Goal: Task Accomplishment & Management: Manage account settings

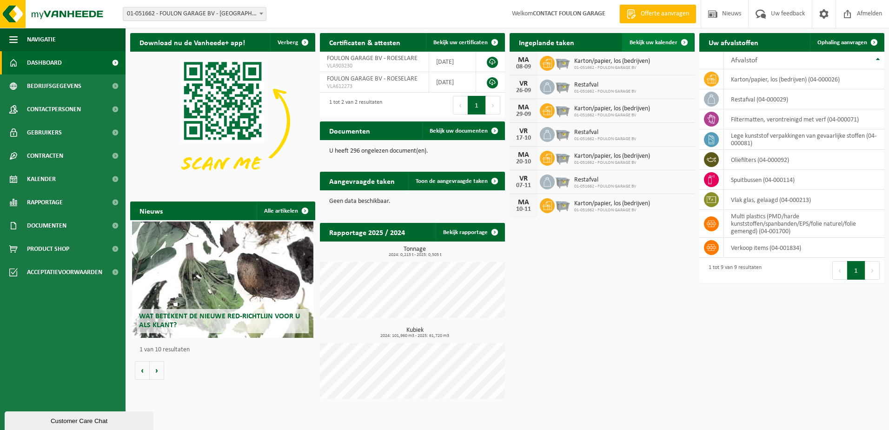
click at [652, 38] on link "Bekijk uw kalender" at bounding box center [658, 42] width 72 height 19
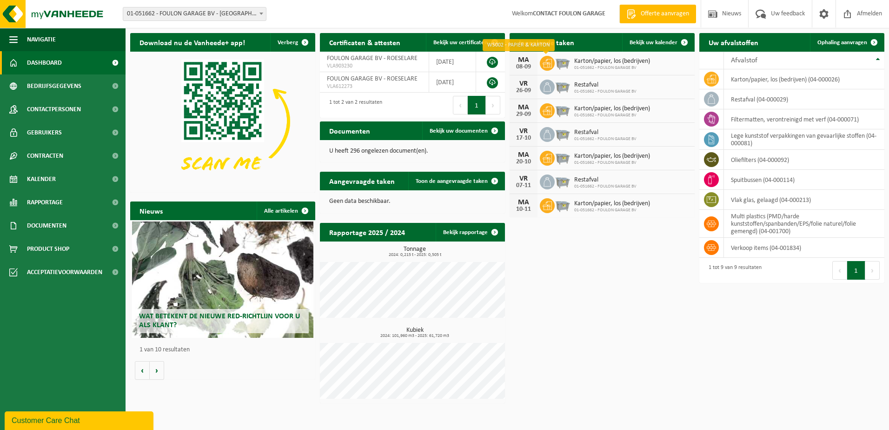
click at [549, 63] on icon at bounding box center [546, 63] width 9 height 9
click at [561, 62] on img at bounding box center [563, 62] width 16 height 16
click at [595, 61] on span "Karton/papier, los (bedrijven)" at bounding box center [612, 61] width 76 height 7
click at [658, 44] on span "Bekijk uw kalender" at bounding box center [653, 43] width 48 height 6
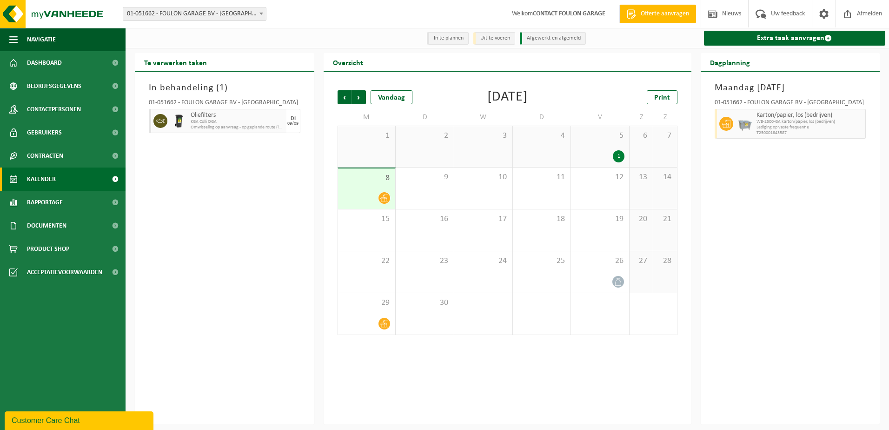
click at [387, 193] on span at bounding box center [384, 198] width 12 height 12
click at [751, 132] on div at bounding box center [744, 124] width 19 height 30
click at [735, 124] on div at bounding box center [744, 124] width 19 height 30
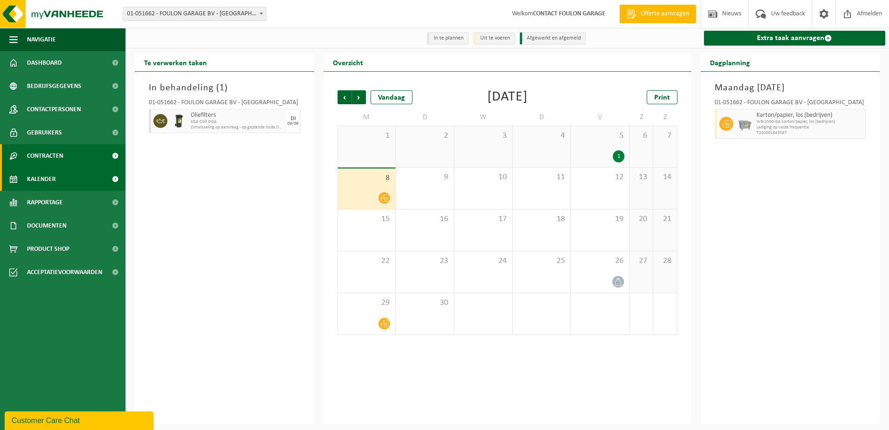
click at [56, 152] on span "Contracten" at bounding box center [45, 155] width 36 height 23
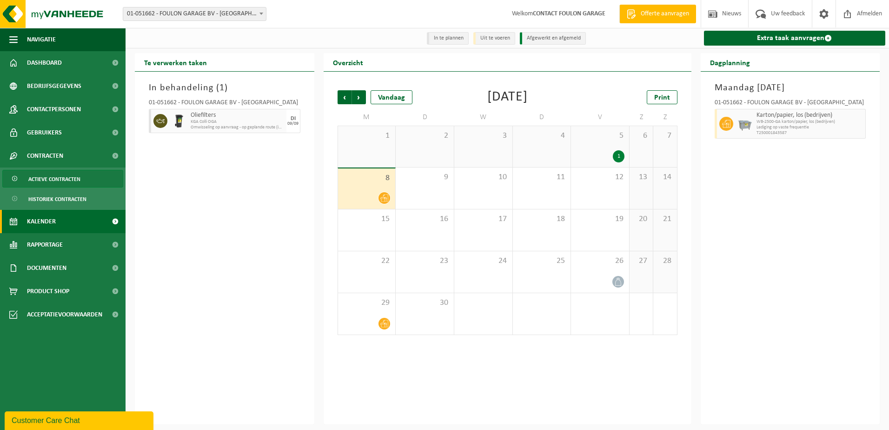
click at [67, 175] on span "Actieve contracten" at bounding box center [54, 179] width 52 height 18
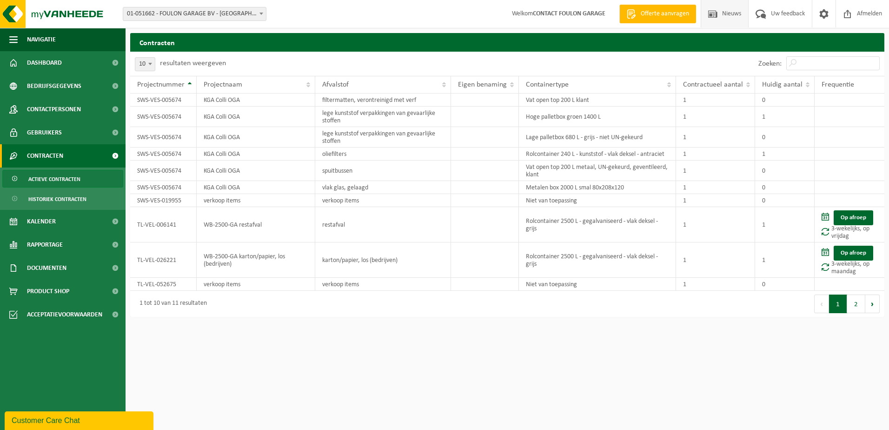
click at [729, 14] on span "Nieuws" at bounding box center [732, 13] width 24 height 27
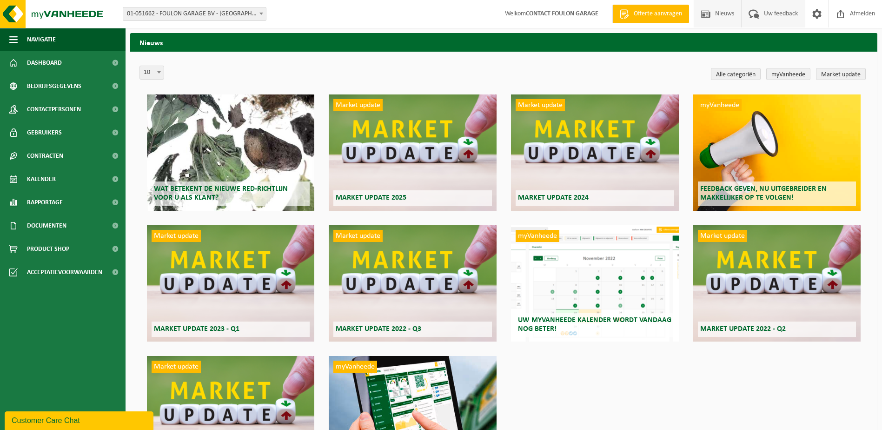
click at [761, 16] on span "Uw feedback" at bounding box center [780, 13] width 39 height 27
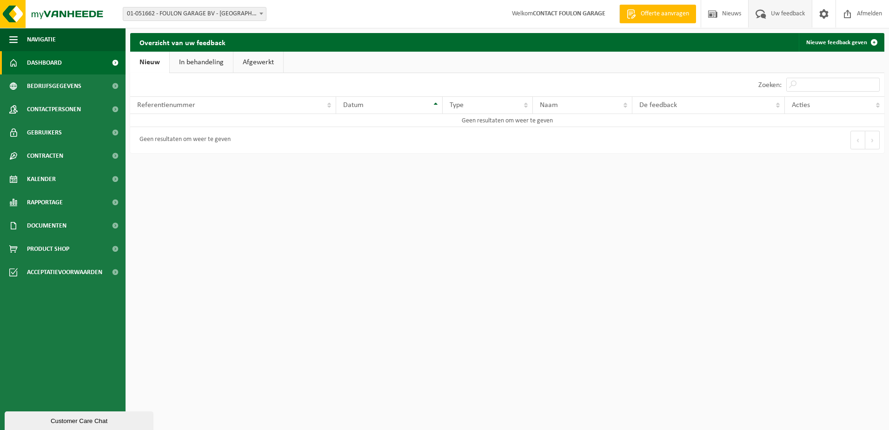
click at [56, 60] on span "Dashboard" at bounding box center [44, 62] width 35 height 23
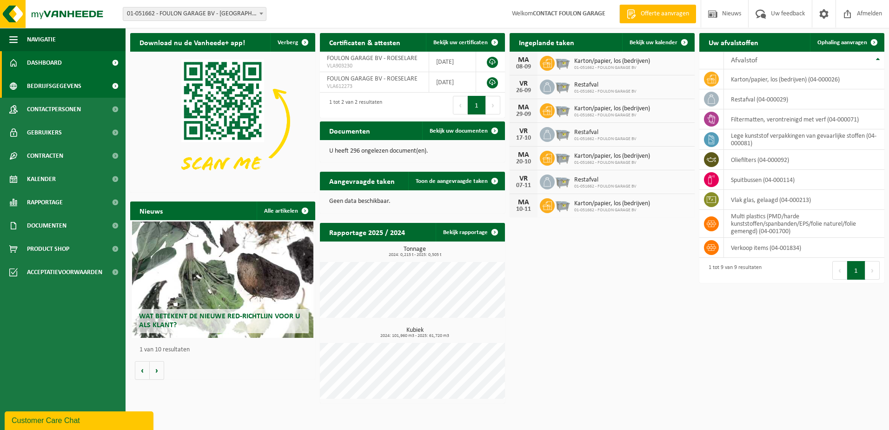
click at [53, 84] on span "Bedrijfsgegevens" at bounding box center [54, 85] width 54 height 23
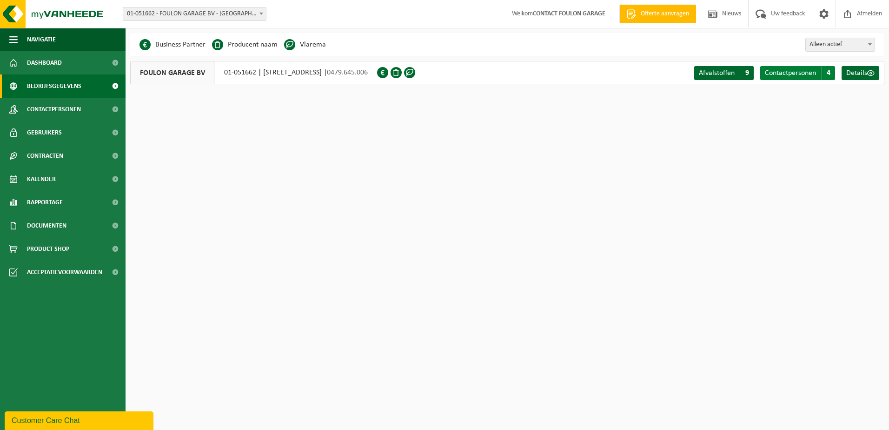
click at [768, 76] on span "Contactpersonen" at bounding box center [790, 72] width 51 height 7
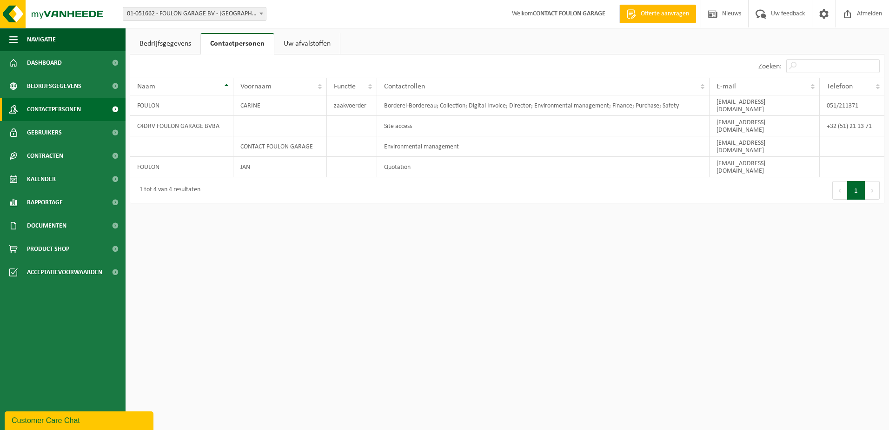
click at [44, 110] on span "Contactpersonen" at bounding box center [54, 109] width 54 height 23
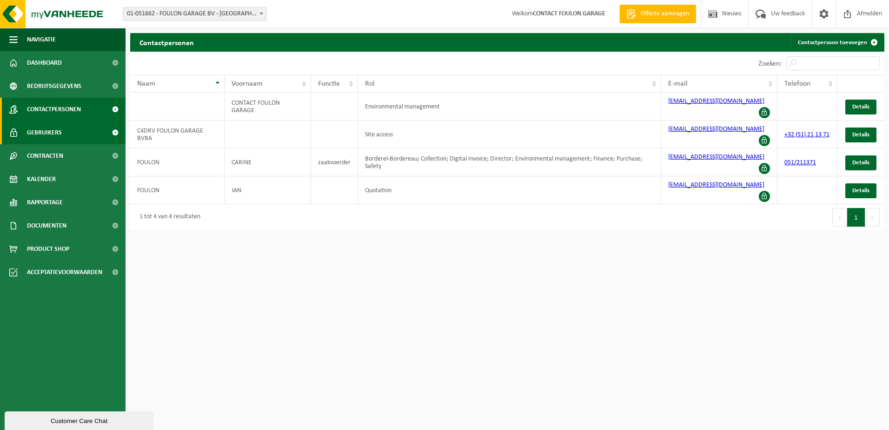
click at [42, 128] on span "Gebruikers" at bounding box center [44, 132] width 35 height 23
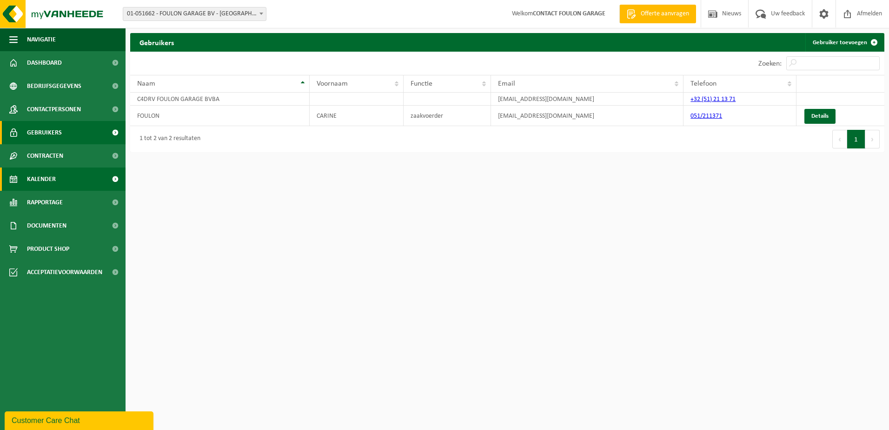
click at [48, 175] on span "Kalender" at bounding box center [41, 178] width 29 height 23
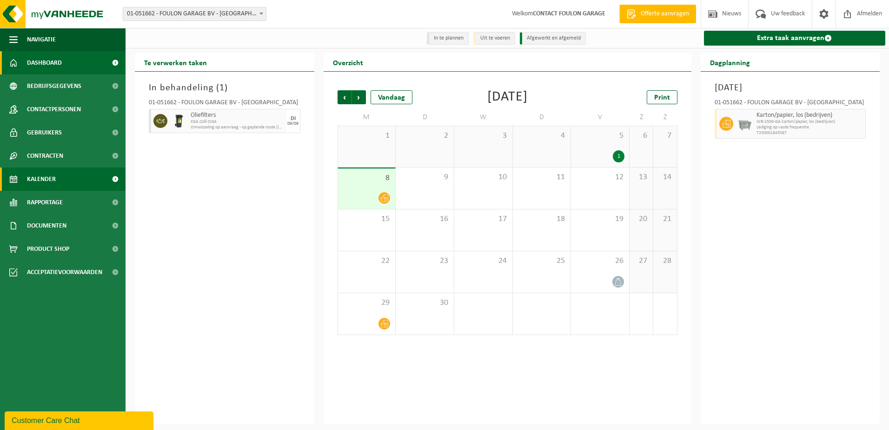
click at [37, 66] on span "Dashboard" at bounding box center [44, 62] width 35 height 23
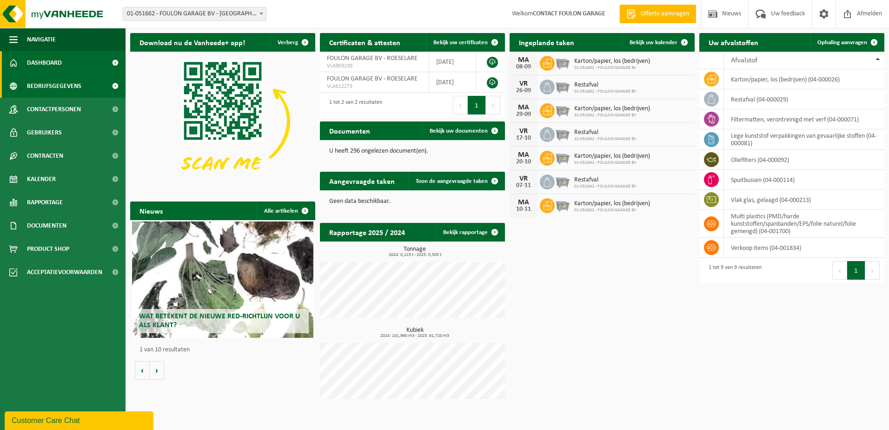
click at [41, 83] on span "Bedrijfsgegevens" at bounding box center [54, 85] width 54 height 23
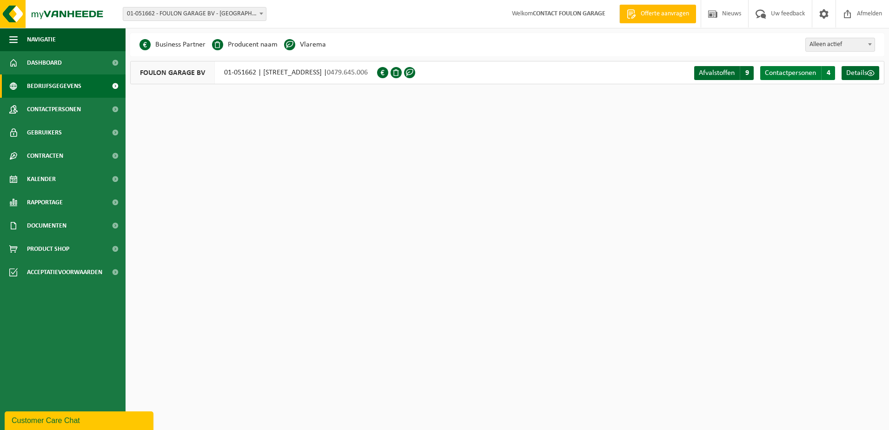
click at [785, 73] on span "Contactpersonen" at bounding box center [790, 72] width 51 height 7
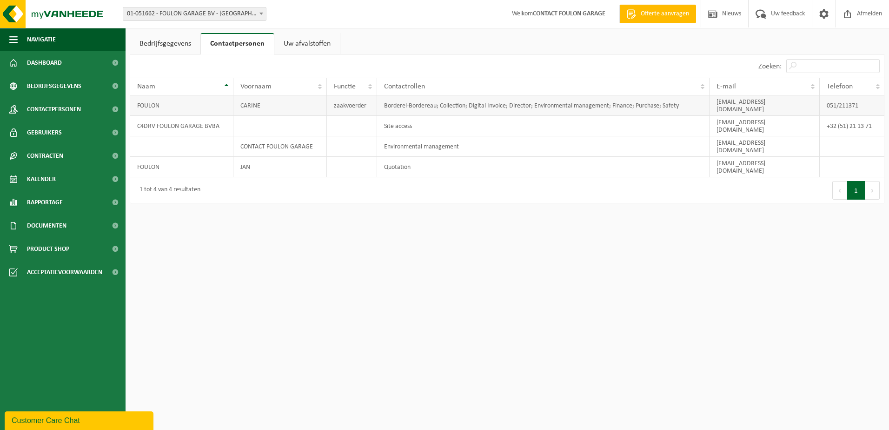
click at [722, 100] on td "[EMAIL_ADDRESS][DOMAIN_NAME]" at bounding box center [764, 105] width 111 height 20
click at [742, 103] on td "[EMAIL_ADDRESS][DOMAIN_NAME]" at bounding box center [764, 105] width 111 height 20
click at [722, 87] on span "E-mail" at bounding box center [726, 86] width 20 height 7
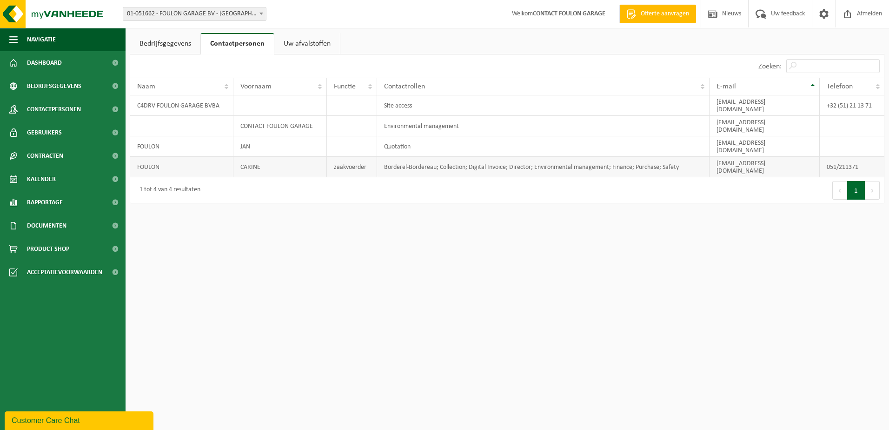
click at [724, 157] on td "[EMAIL_ADDRESS][DOMAIN_NAME]" at bounding box center [764, 167] width 111 height 20
drag, startPoint x: 807, startPoint y: 139, endPoint x: 704, endPoint y: 142, distance: 103.2
click at [704, 157] on tr "FOULON CARINE zaakvoerder Borderel-Bordereau; Collection; Digital Invoice; Dire…" at bounding box center [507, 167] width 754 height 20
click at [171, 45] on link "Bedrijfsgegevens" at bounding box center [165, 43] width 70 height 21
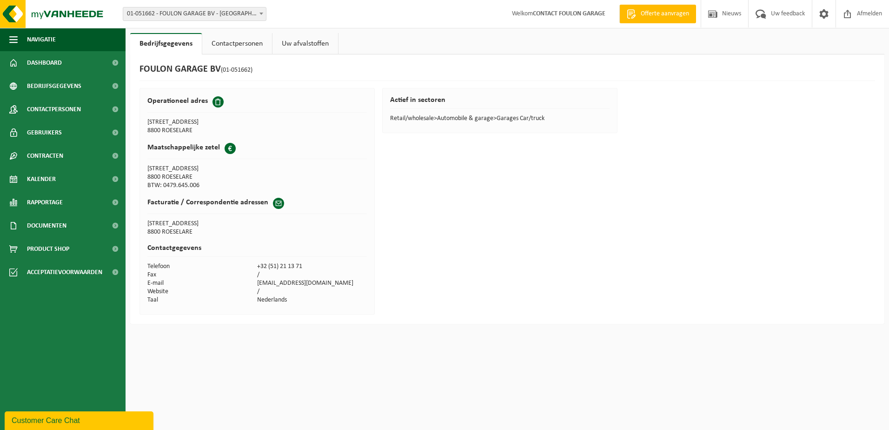
click at [277, 201] on span at bounding box center [278, 203] width 11 height 11
click at [275, 201] on span at bounding box center [278, 203] width 11 height 11
click at [163, 203] on h2 "Facturatie / Correspondentie adressen" at bounding box center [207, 202] width 121 height 9
click at [249, 14] on span "01-051662 - FOULON GARAGE BV - [GEOGRAPHIC_DATA]" at bounding box center [194, 13] width 143 height 13
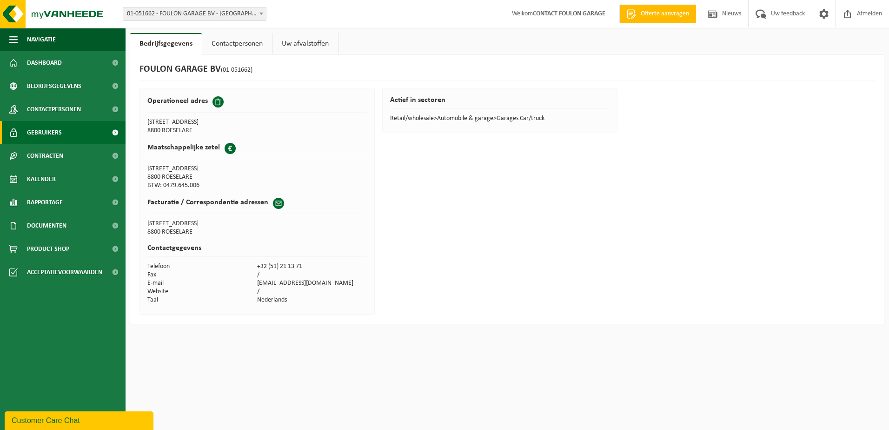
click at [60, 137] on span "Gebruikers" at bounding box center [44, 132] width 35 height 23
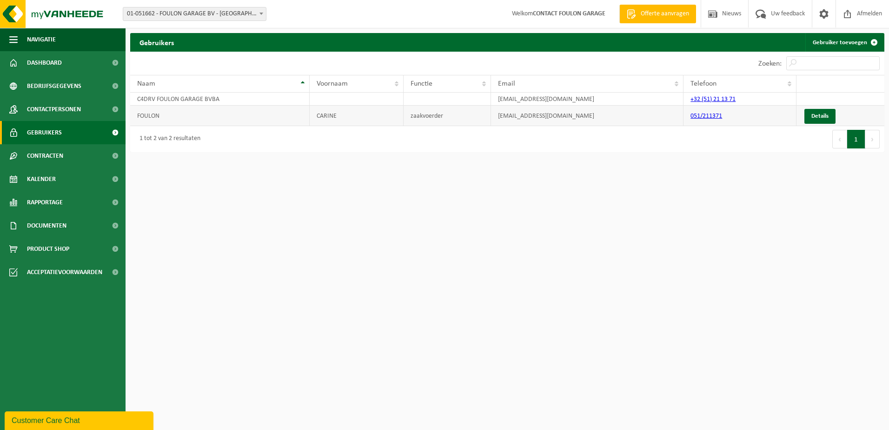
click at [505, 118] on td "[EMAIL_ADDRESS][DOMAIN_NAME]" at bounding box center [587, 116] width 192 height 20
click at [819, 113] on link "Details" at bounding box center [819, 116] width 31 height 15
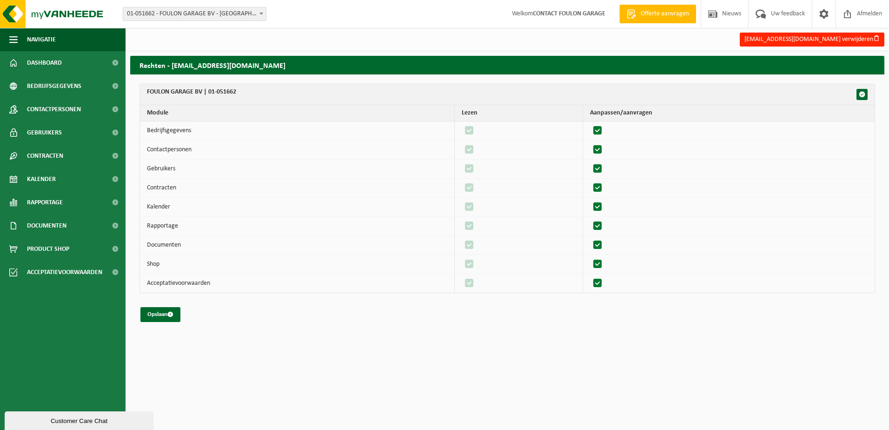
click at [212, 66] on h2 "Rechten - carine.foulon@foulon.hyundai.be" at bounding box center [507, 65] width 754 height 18
click at [860, 93] on span "button" at bounding box center [862, 94] width 7 height 7
click at [198, 67] on h2 "Rechten - carine.foulon@foulon.hyundai.be" at bounding box center [507, 65] width 754 height 18
click at [153, 317] on button "Opslaan" at bounding box center [160, 314] width 40 height 15
